Goal: Task Accomplishment & Management: Use online tool/utility

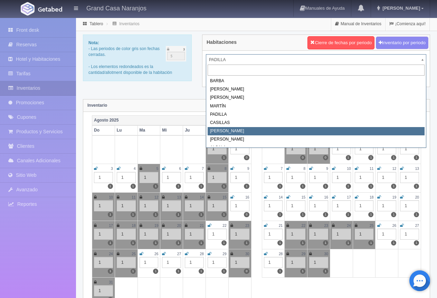
select select "2066"
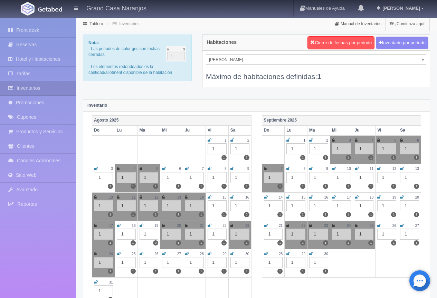
click at [356, 170] on icon at bounding box center [357, 169] width 4 height 4
click at [380, 168] on icon at bounding box center [380, 169] width 4 height 4
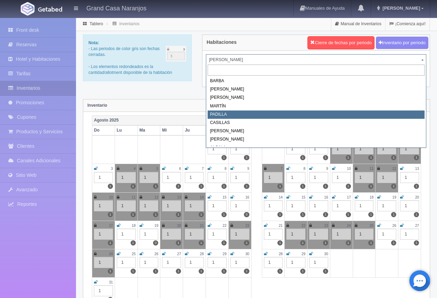
select select "2064"
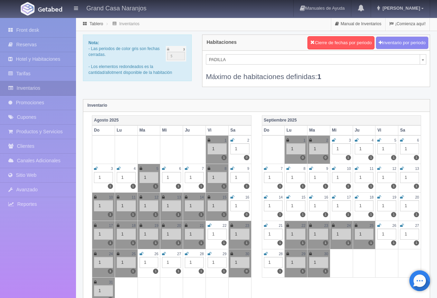
click at [402, 196] on icon at bounding box center [402, 197] width 4 height 4
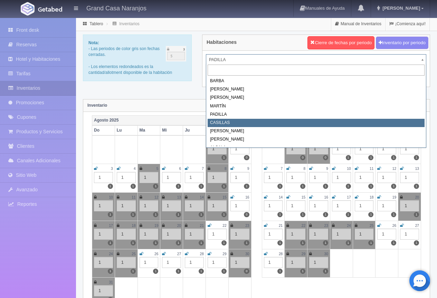
select select "2065"
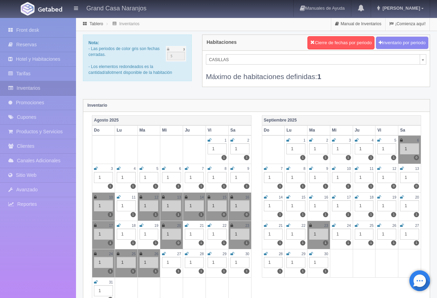
click at [402, 198] on icon at bounding box center [402, 197] width 4 height 4
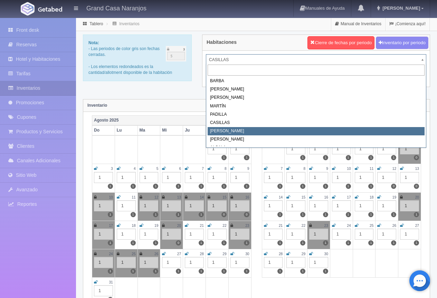
select select "2066"
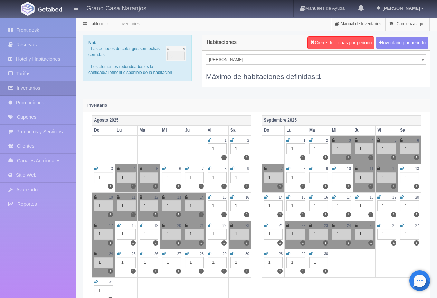
click at [402, 197] on icon at bounding box center [402, 197] width 4 height 4
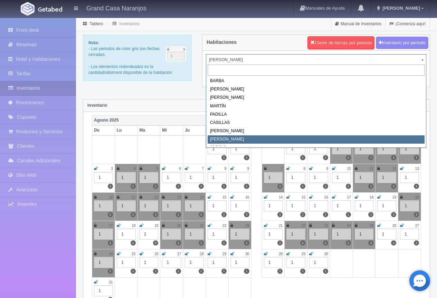
select select "2067"
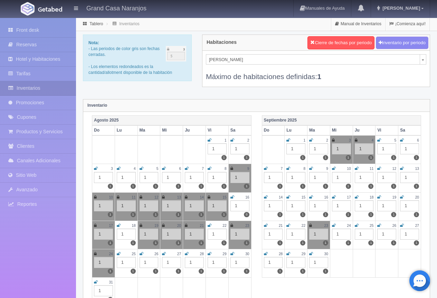
click at [402, 197] on icon at bounding box center [402, 197] width 4 height 4
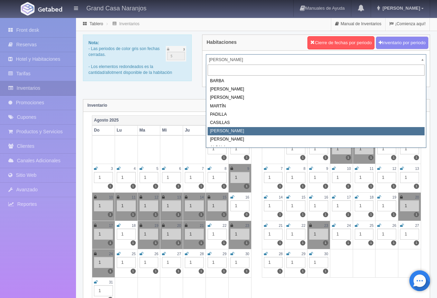
select select "2066"
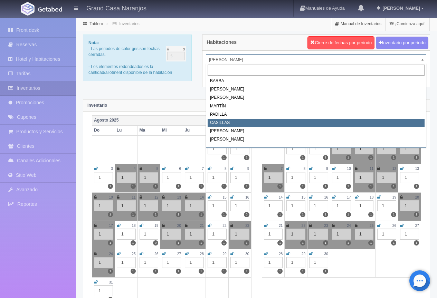
select select "2065"
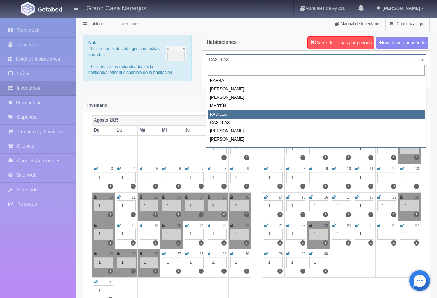
select select "2064"
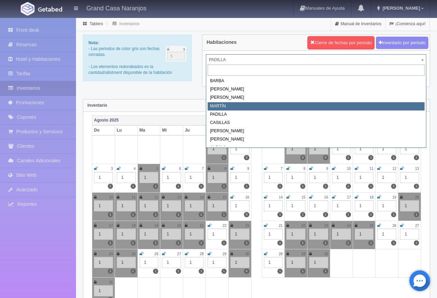
select select "2063"
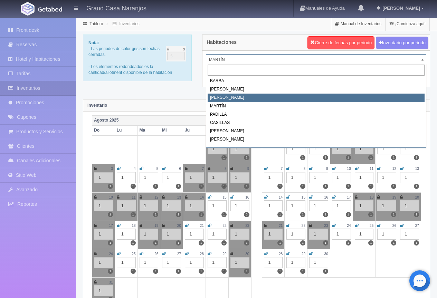
select select "2062"
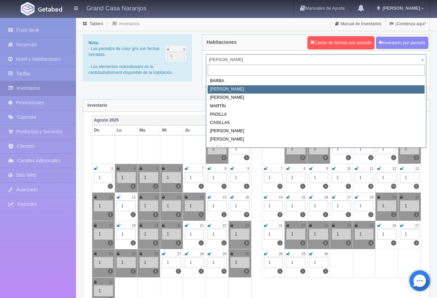
select select "2060"
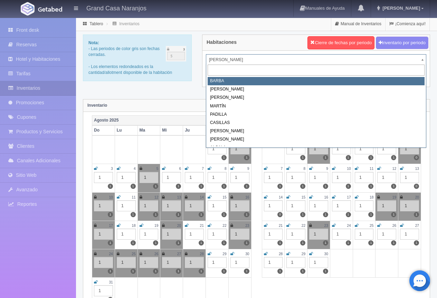
select select "2058"
